Goal: Information Seeking & Learning: Check status

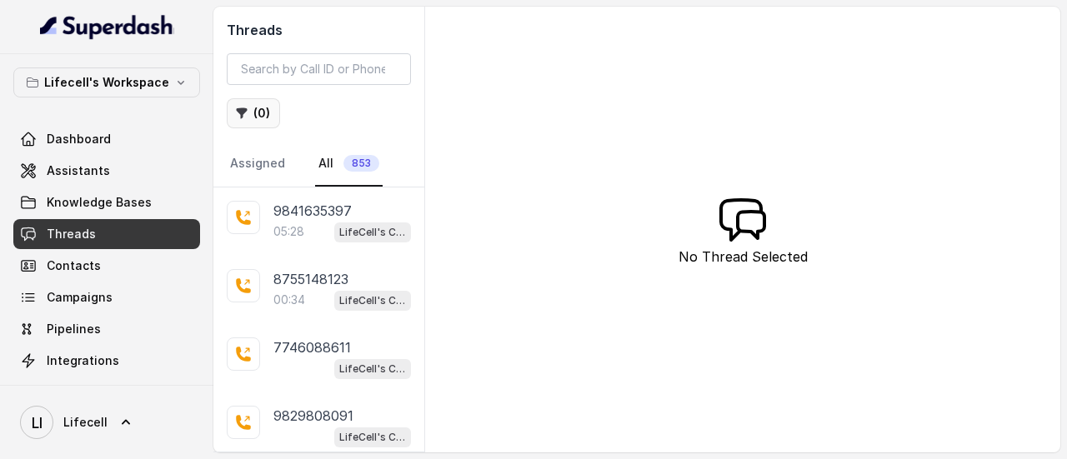
click at [255, 111] on button "( 0 )" at bounding box center [253, 113] width 53 height 30
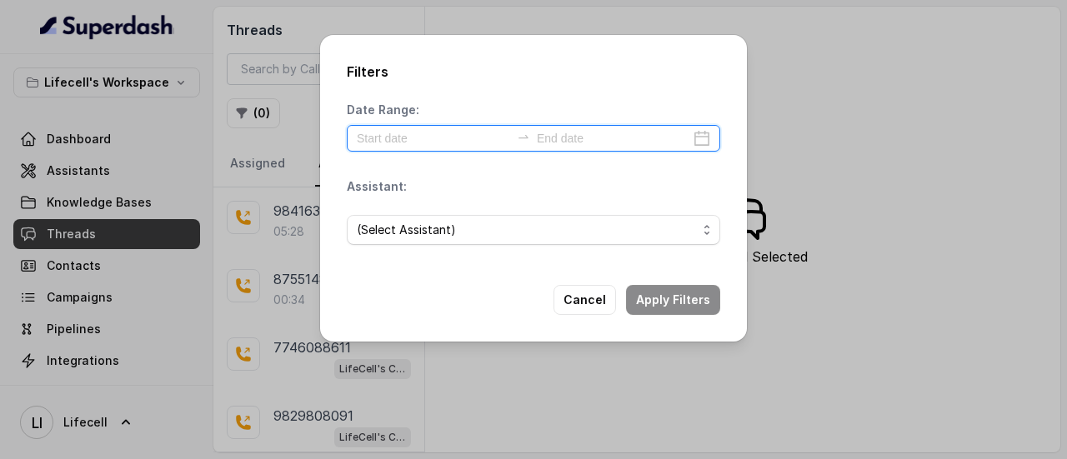
click at [443, 131] on input at bounding box center [433, 138] width 153 height 18
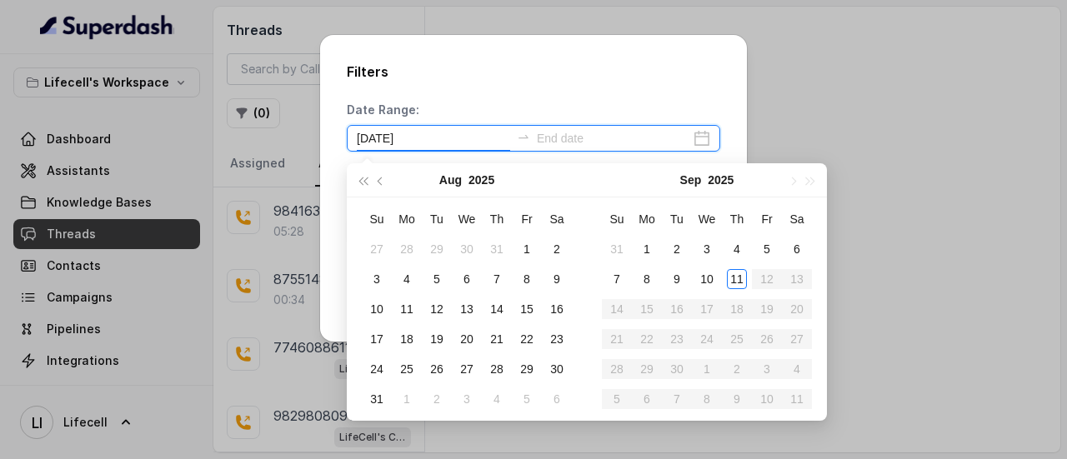
type input "2025-08-09"
type input "2025-09-11"
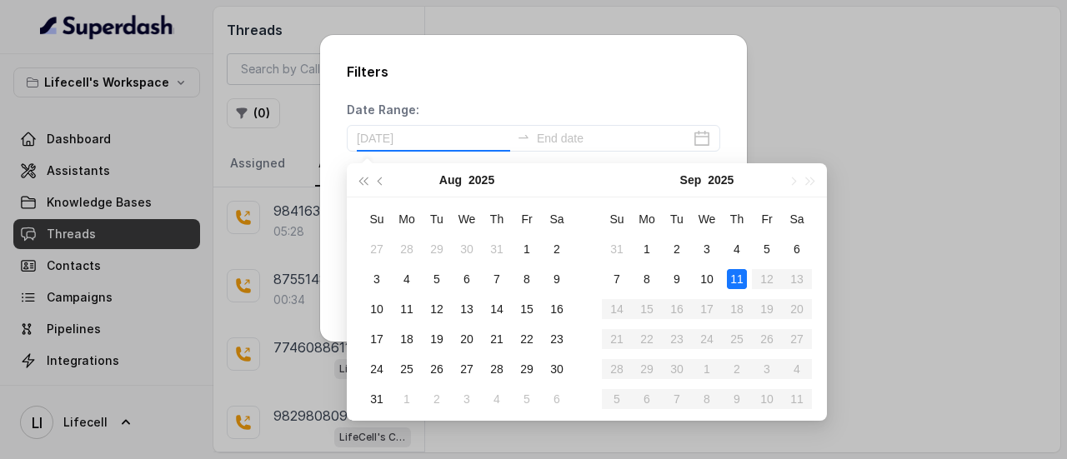
click at [742, 283] on div "11" at bounding box center [737, 279] width 20 height 20
type input "2025-09-11"
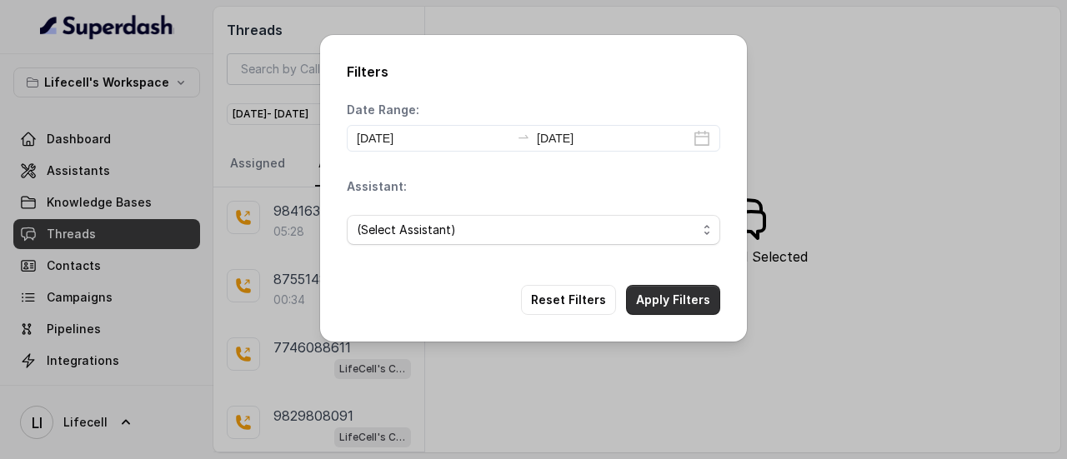
click at [678, 299] on button "Apply Filters" at bounding box center [673, 300] width 94 height 30
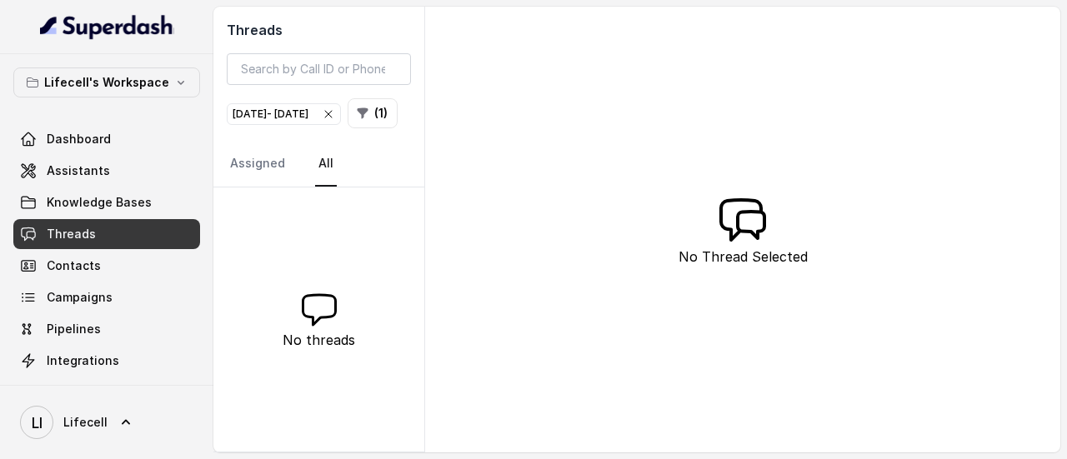
click at [335, 114] on icon "button" at bounding box center [328, 114] width 13 height 13
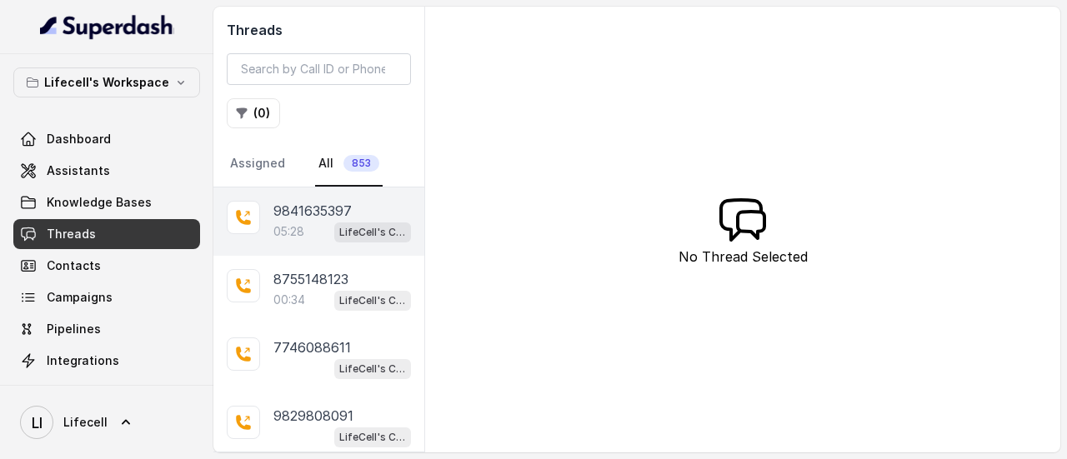
click at [347, 210] on p "9841635397" at bounding box center [312, 211] width 78 height 20
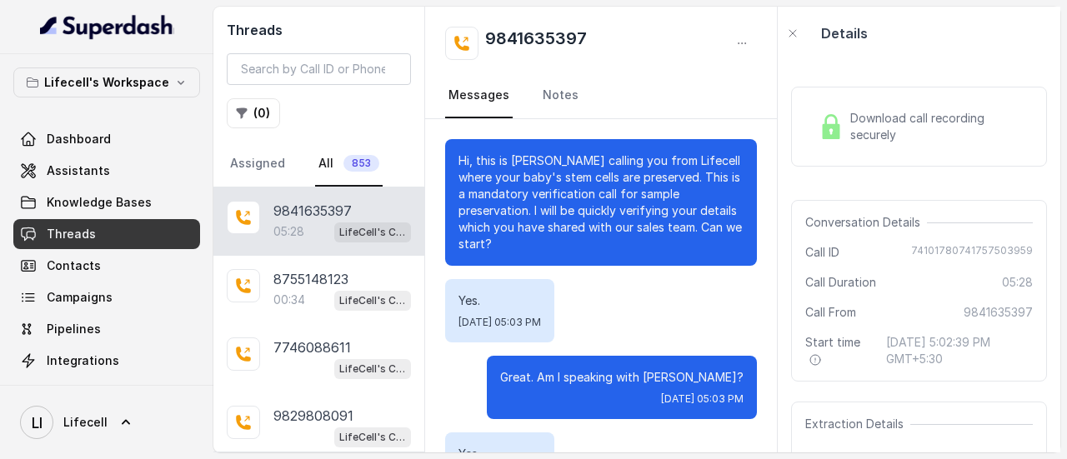
scroll to position [4423, 0]
